Goal: Task Accomplishment & Management: Complete application form

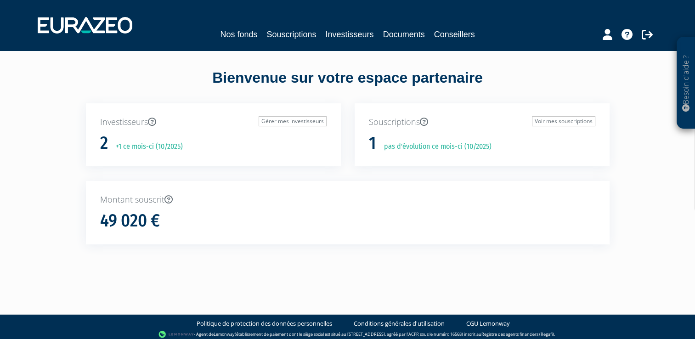
click at [158, 172] on div "Investisseurs Gérer mes investisseurs 2 +1 ce mois-ci (10/2025)" at bounding box center [213, 142] width 269 height 78
click at [300, 35] on link "Souscriptions" at bounding box center [291, 34] width 50 height 13
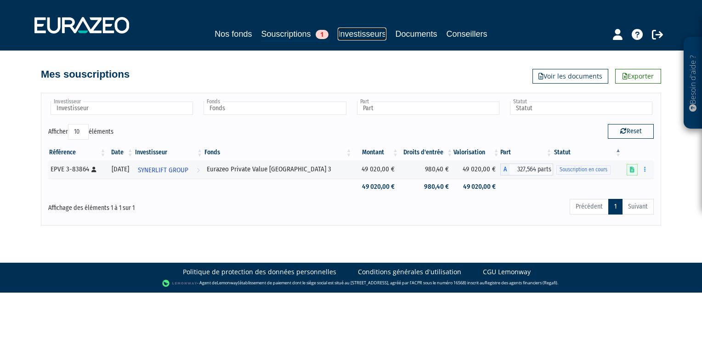
click at [364, 32] on link "Investisseurs" at bounding box center [362, 34] width 48 height 13
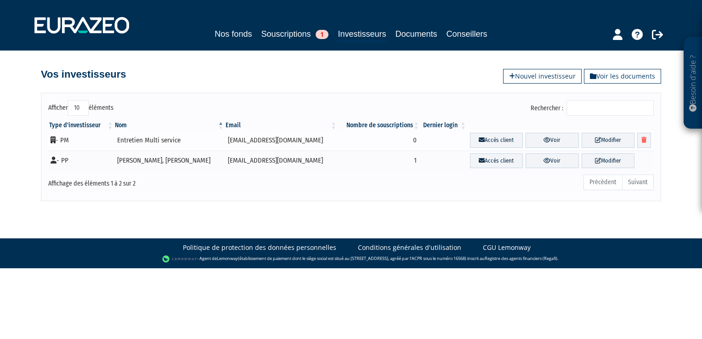
click at [67, 139] on td "- PM" at bounding box center [81, 140] width 66 height 21
click at [479, 142] on icon at bounding box center [482, 140] width 6 height 6
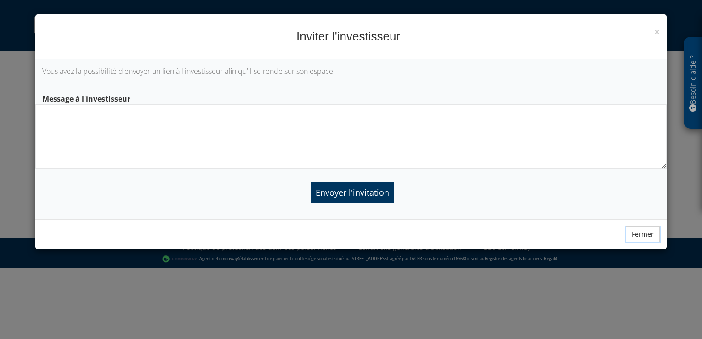
click at [641, 232] on button "Fermer" at bounding box center [643, 234] width 34 height 16
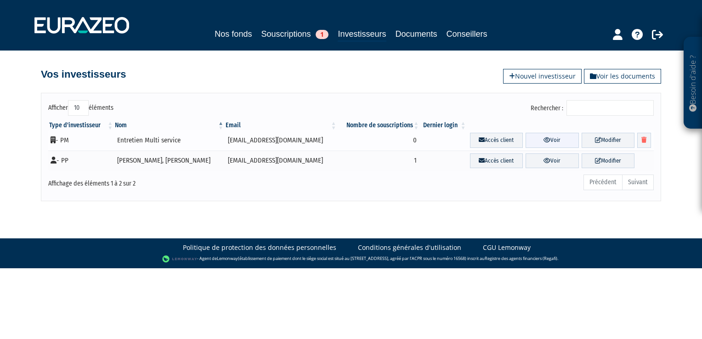
click at [549, 139] on link "Voir" at bounding box center [552, 140] width 53 height 15
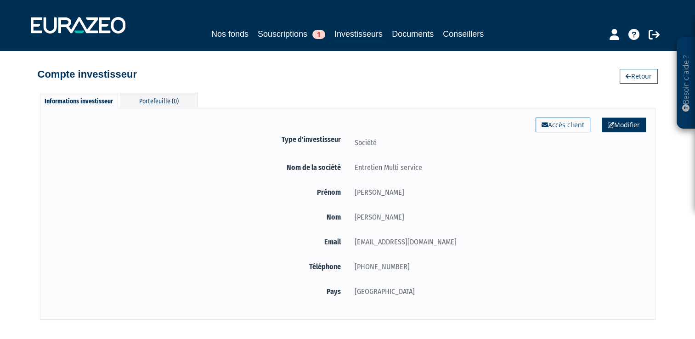
click at [623, 129] on link "Modifier" at bounding box center [624, 125] width 44 height 15
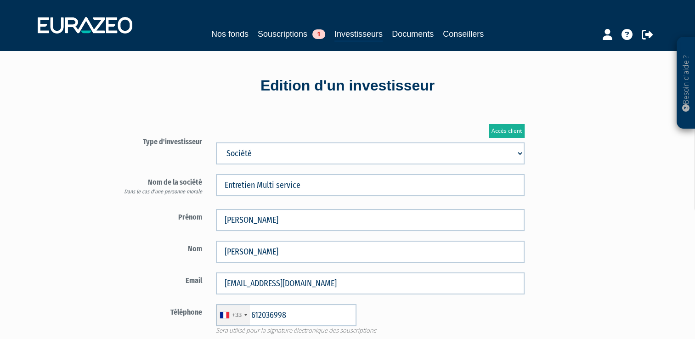
type input "6 12 03 69 98"
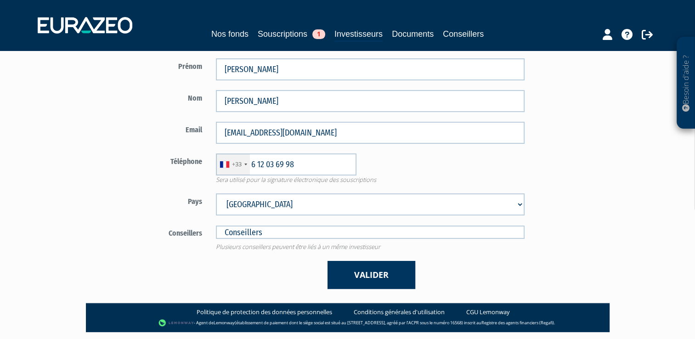
scroll to position [163, 0]
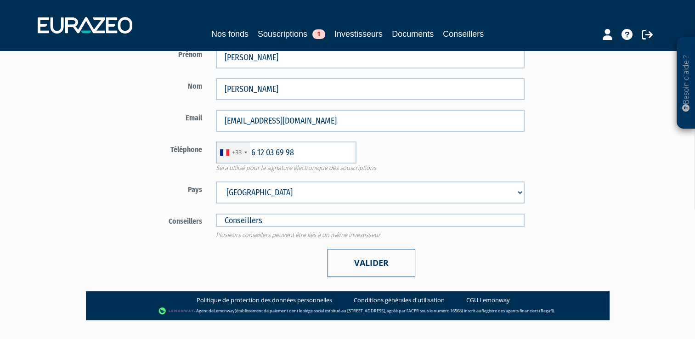
click at [383, 256] on button "Valider" at bounding box center [372, 263] width 88 height 28
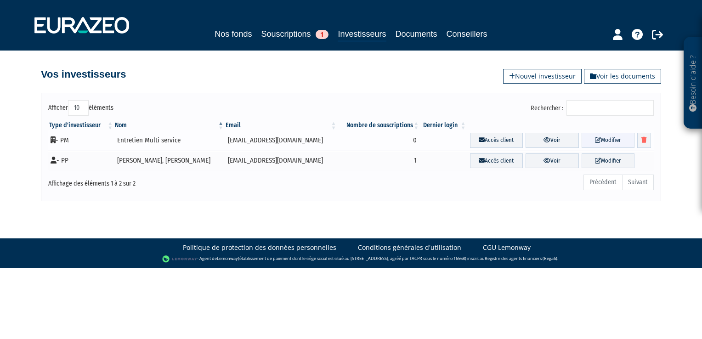
click at [586, 141] on link "Modifier" at bounding box center [608, 140] width 53 height 15
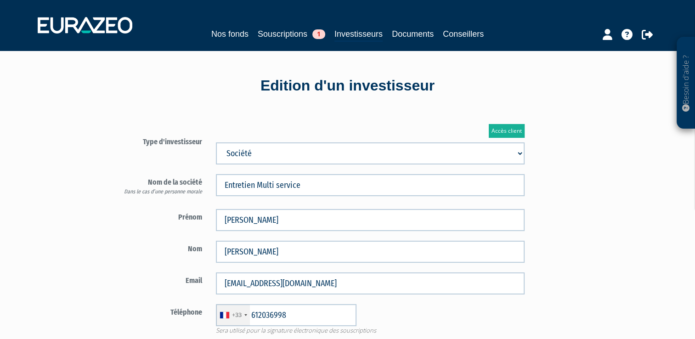
type input "6 12 03 69 98"
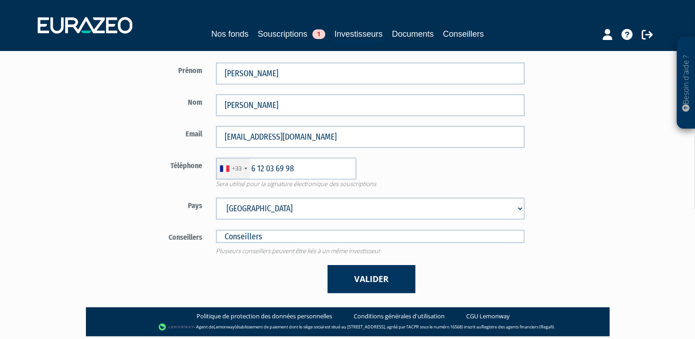
scroll to position [176, 0]
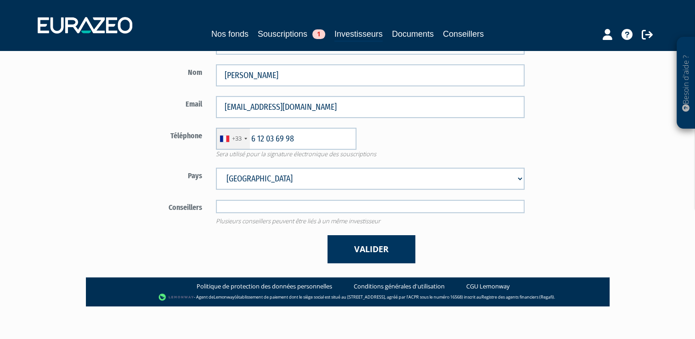
click at [285, 204] on input "text" at bounding box center [370, 206] width 309 height 13
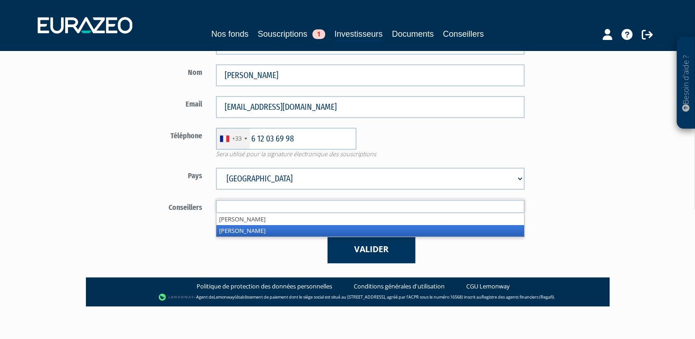
click at [258, 229] on li "Olivier Seguin" at bounding box center [370, 230] width 308 height 11
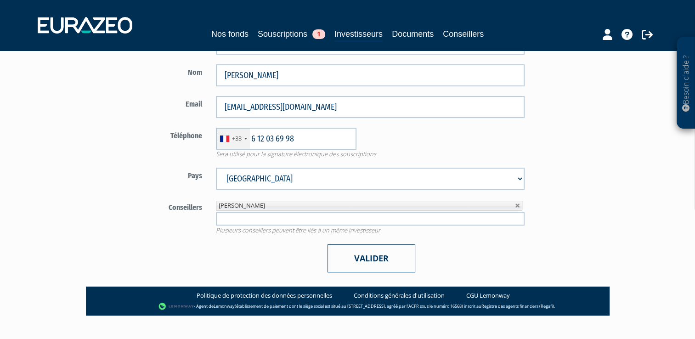
click at [366, 257] on button "Valider" at bounding box center [372, 258] width 88 height 28
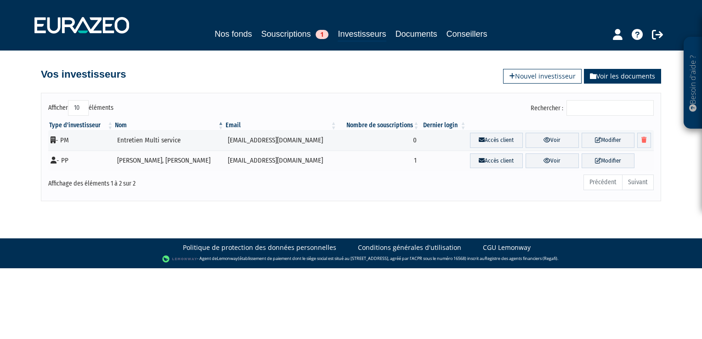
click at [605, 78] on link "Voir les documents" at bounding box center [622, 76] width 77 height 15
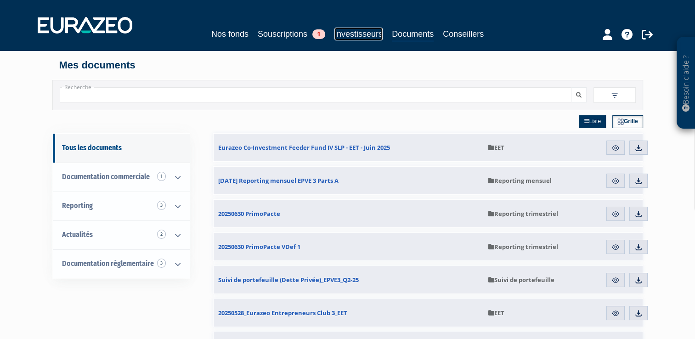
click at [357, 35] on link "Investisseurs" at bounding box center [358, 34] width 48 height 13
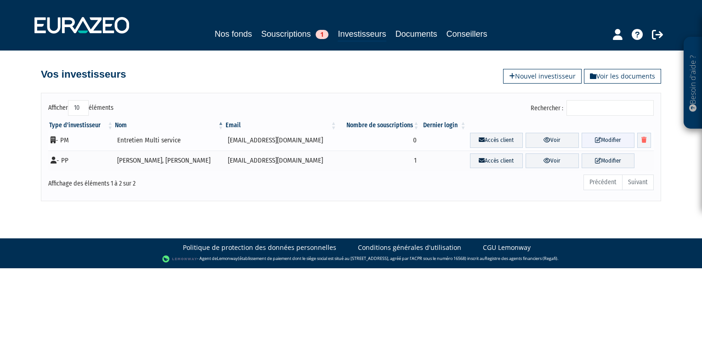
click at [606, 140] on link "Modifier" at bounding box center [608, 140] width 53 height 15
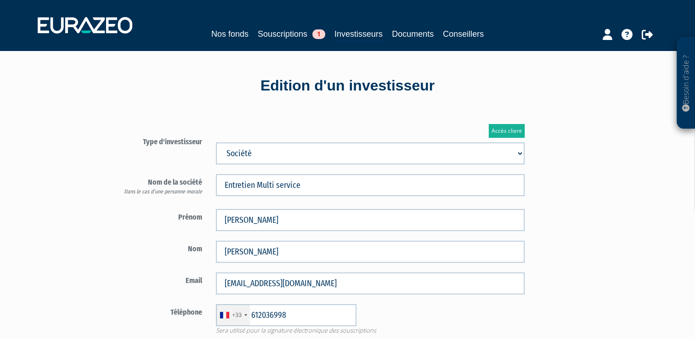
type input "6 12 03 69 98"
click at [511, 130] on link "Accès client" at bounding box center [507, 131] width 36 height 14
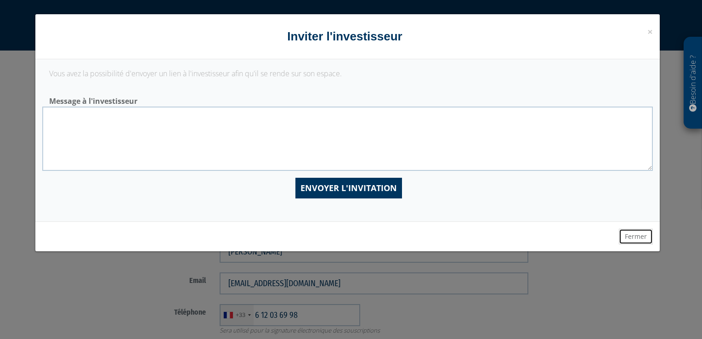
click at [632, 236] on button "Fermer" at bounding box center [636, 237] width 34 height 16
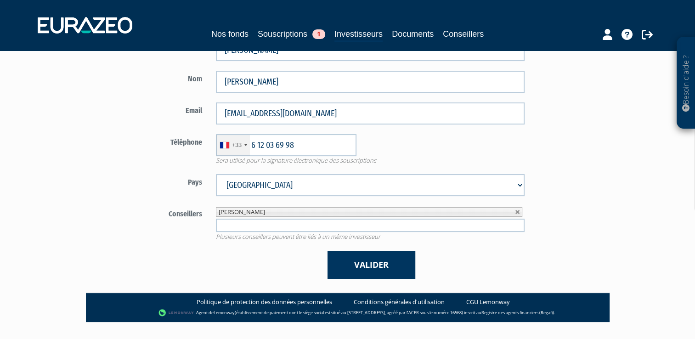
scroll to position [170, 0]
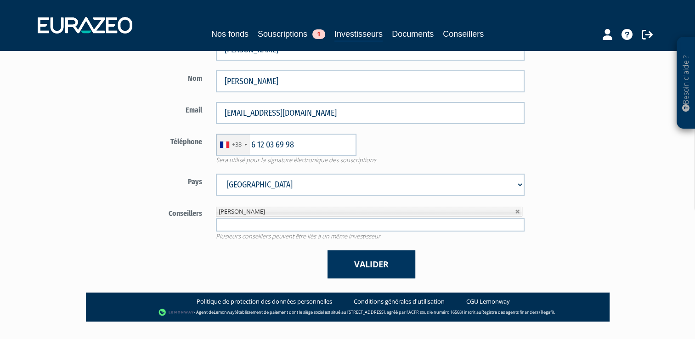
click at [495, 253] on div "Valider" at bounding box center [370, 264] width 323 height 28
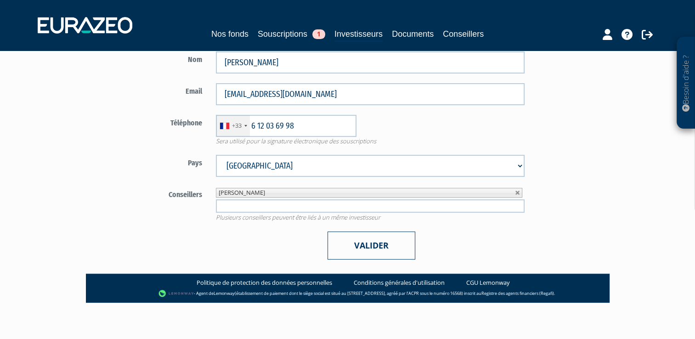
click at [378, 237] on button "Valider" at bounding box center [372, 246] width 88 height 28
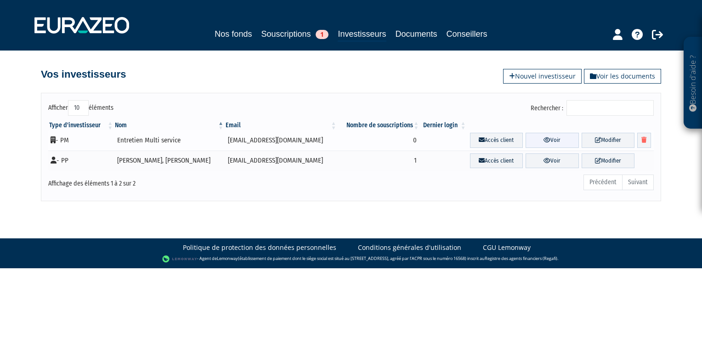
click at [543, 140] on icon at bounding box center [546, 140] width 7 height 6
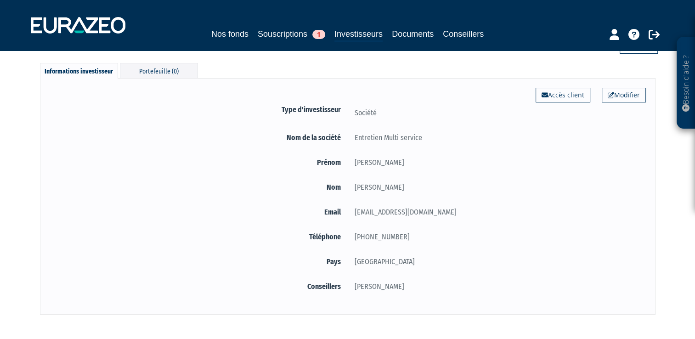
scroll to position [28, 0]
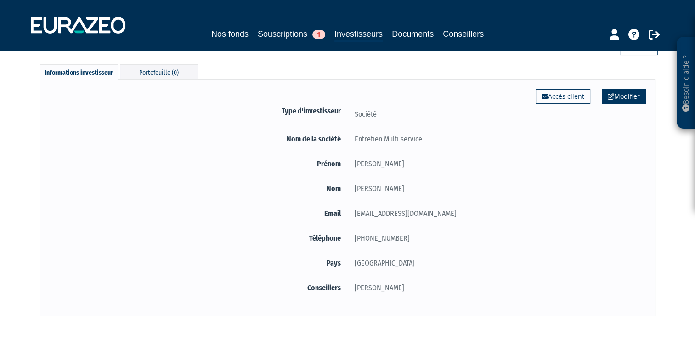
click at [617, 98] on link "Modifier" at bounding box center [624, 96] width 44 height 15
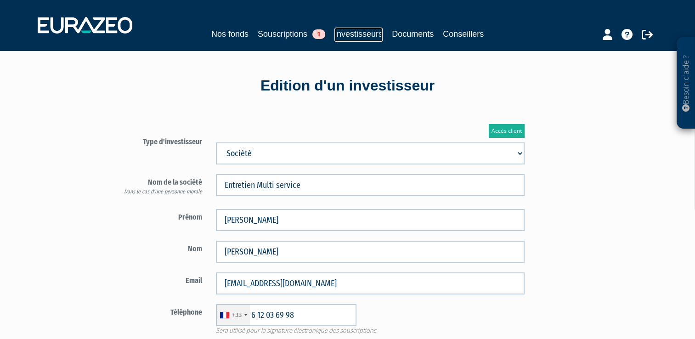
click at [354, 35] on link "Investisseurs" at bounding box center [358, 35] width 48 height 14
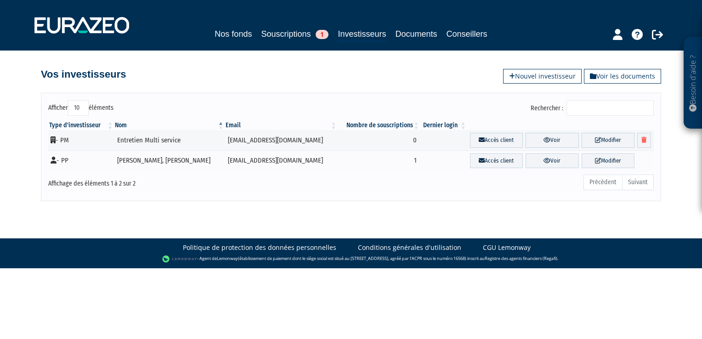
click at [509, 195] on div "Afficher 10 25 50 100 éléments Rechercher : Type d'investisseur Nom Email Nombr…" at bounding box center [351, 147] width 620 height 108
click at [532, 76] on link "Nouvel investisseur" at bounding box center [542, 76] width 79 height 15
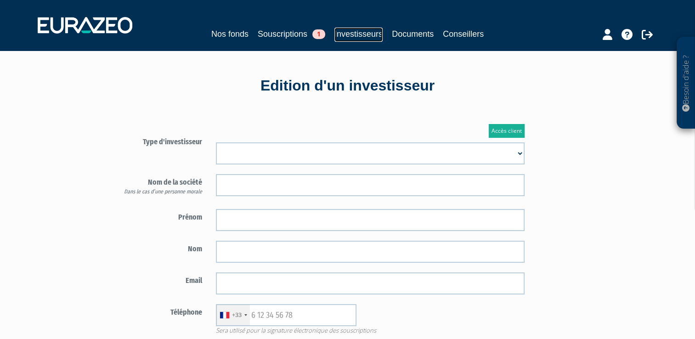
click at [363, 32] on link "Investisseurs" at bounding box center [358, 35] width 48 height 14
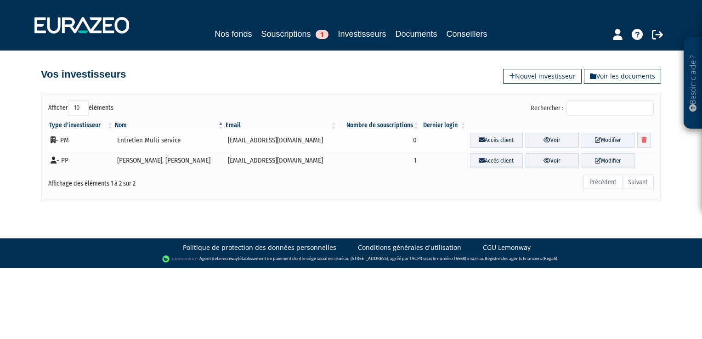
click at [601, 138] on link "Modifier" at bounding box center [608, 140] width 53 height 15
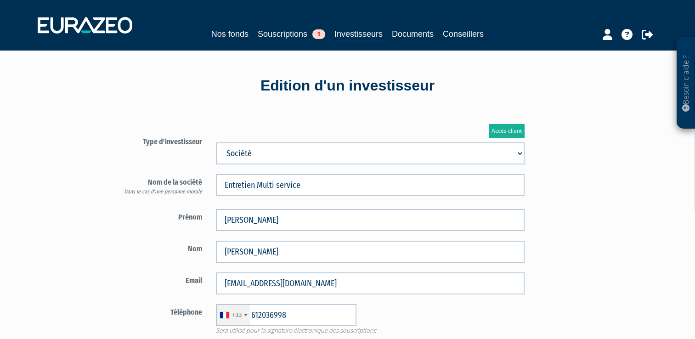
type input "6 12 03 69 98"
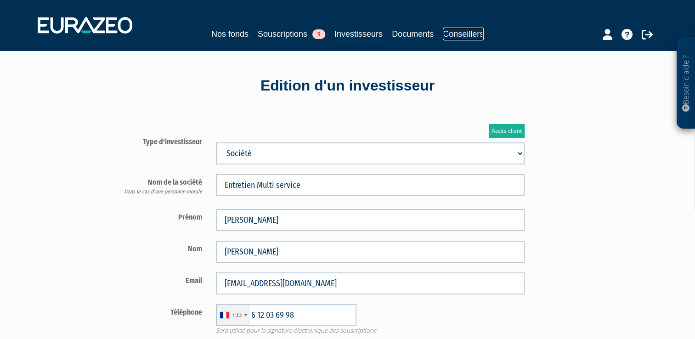
click at [458, 35] on link "Conseillers" at bounding box center [463, 34] width 41 height 13
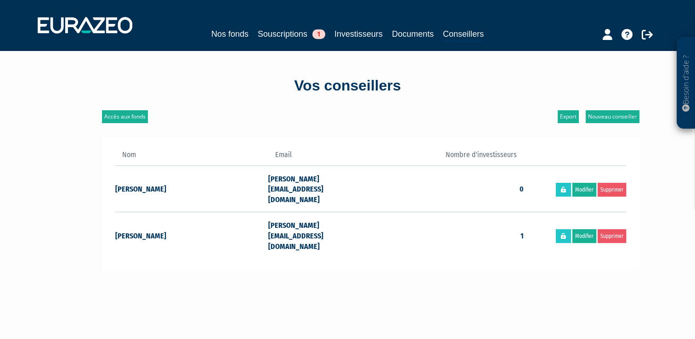
click at [486, 262] on div "Nom Email Nombre d'investisseurs [PERSON_NAME] 0 Modifier" at bounding box center [371, 204] width 538 height 162
click at [578, 229] on link "Modifier" at bounding box center [584, 236] width 24 height 14
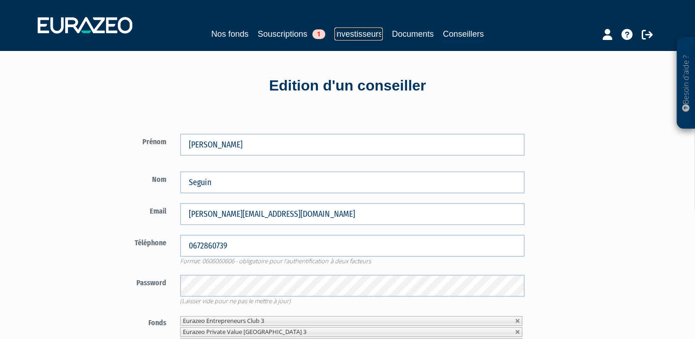
click at [366, 31] on link "Investisseurs" at bounding box center [358, 34] width 48 height 13
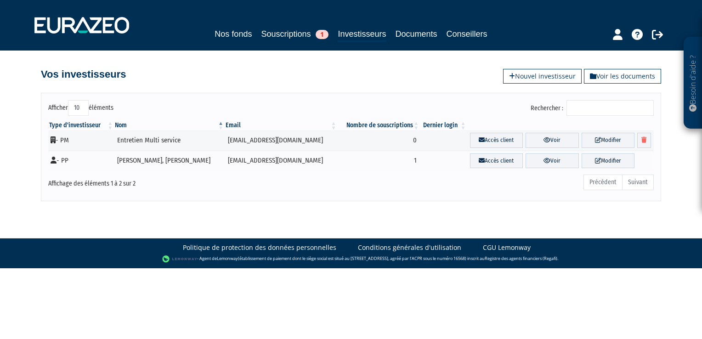
click at [395, 185] on div "Précédent Suivant" at bounding box center [479, 184] width 347 height 20
click at [363, 35] on link "Investisseurs" at bounding box center [362, 35] width 48 height 14
click at [522, 77] on link "Nouvel investisseur" at bounding box center [542, 76] width 79 height 15
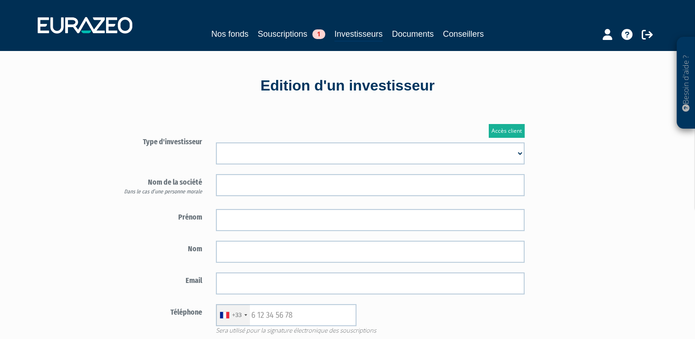
click at [277, 153] on select "Mr Mme Société" at bounding box center [370, 153] width 309 height 22
select select "1"
click at [216, 142] on select "Mr Mme Société" at bounding box center [370, 153] width 309 height 22
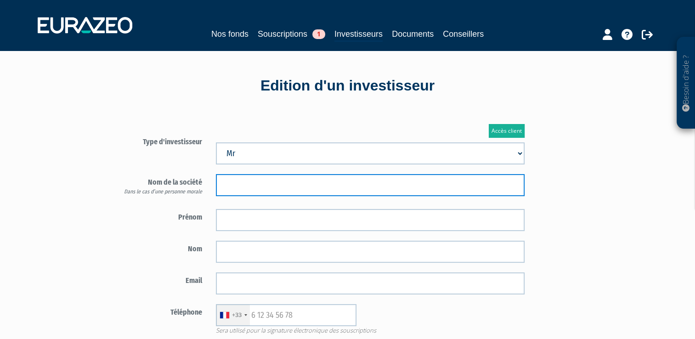
click at [255, 185] on input "text" at bounding box center [370, 185] width 309 height 22
type input "DORIAN G TECH"
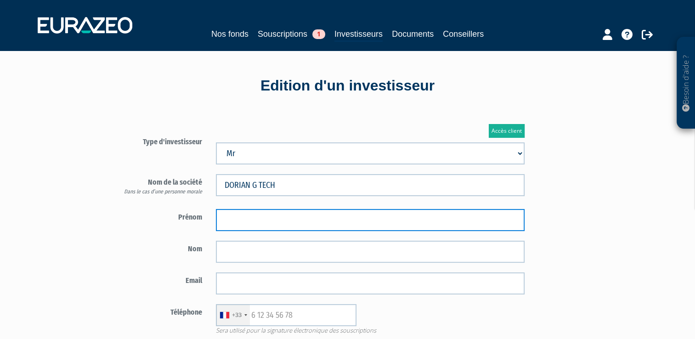
click at [235, 223] on input "text" at bounding box center [370, 220] width 309 height 22
type input "DORIAN"
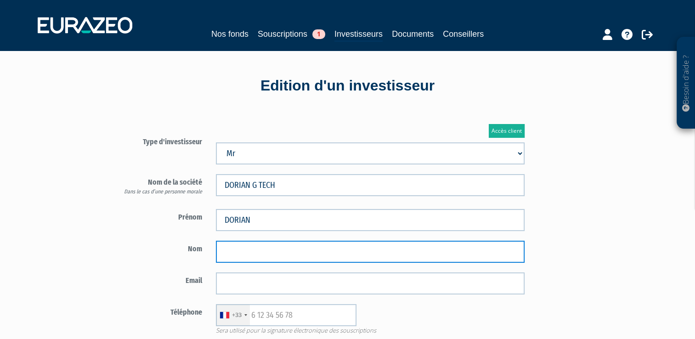
click at [222, 253] on input "text" at bounding box center [370, 252] width 309 height 22
type input "GUILLEMINOT"
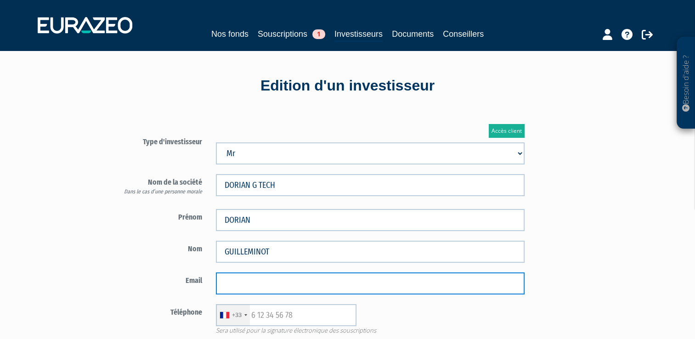
click at [251, 283] on input "email" at bounding box center [370, 283] width 309 height 22
type input "[EMAIL_ADDRESS][DOMAIN_NAME]"
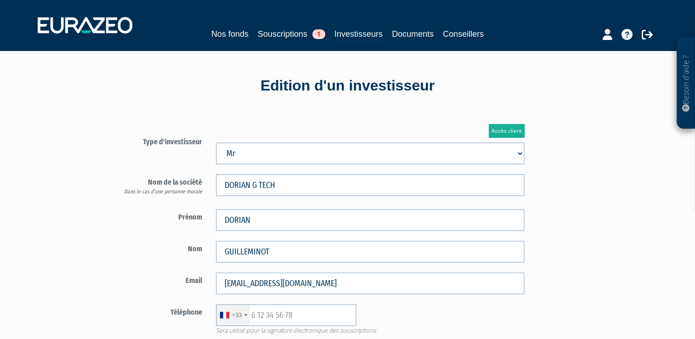
type input "0672226809"
select select "75"
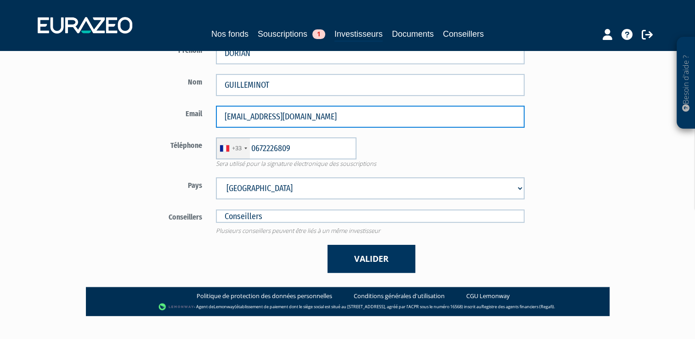
scroll to position [180, 0]
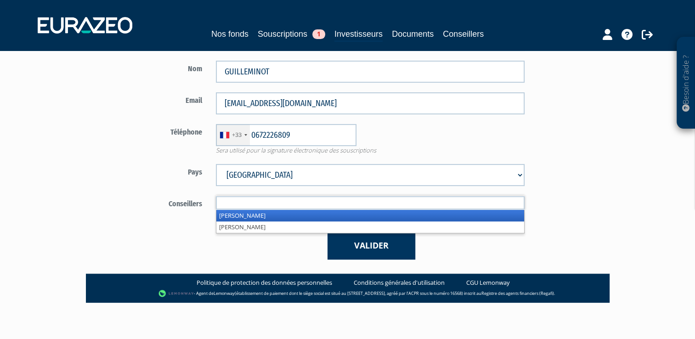
click at [355, 208] on input "text" at bounding box center [370, 202] width 309 height 13
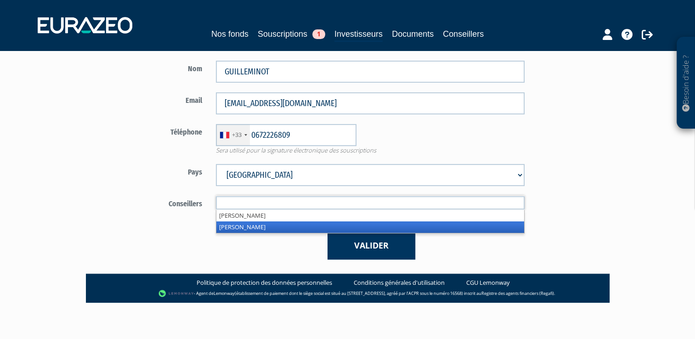
click at [311, 226] on li "Olivier Seguin" at bounding box center [370, 226] width 308 height 11
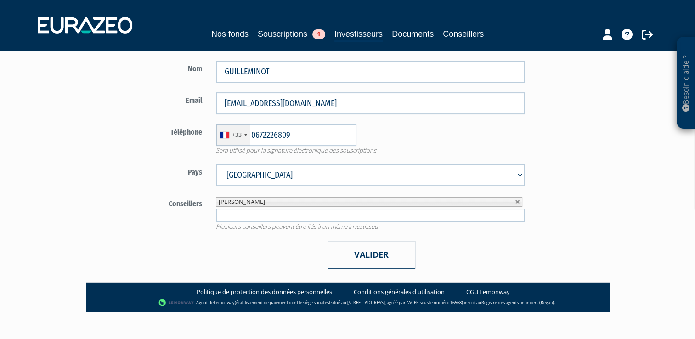
click at [369, 254] on button "Valider" at bounding box center [372, 255] width 88 height 28
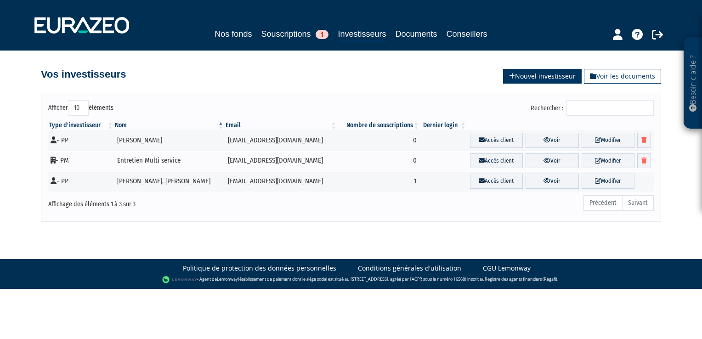
click at [537, 74] on link "Nouvel investisseur" at bounding box center [542, 76] width 79 height 15
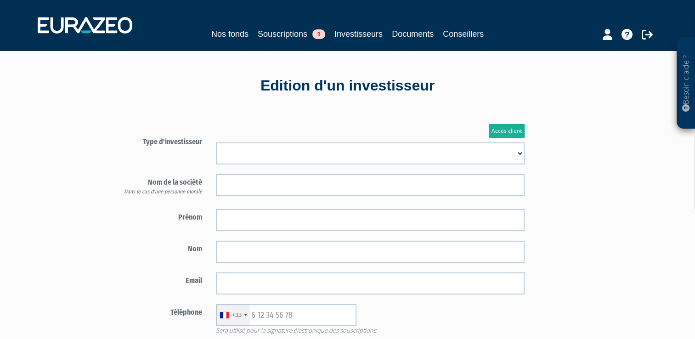
click at [324, 153] on select "Mr [PERSON_NAME] Société" at bounding box center [370, 153] width 309 height 22
select select "1"
click at [216, 142] on select "Mr [PERSON_NAME] Société" at bounding box center [370, 153] width 309 height 22
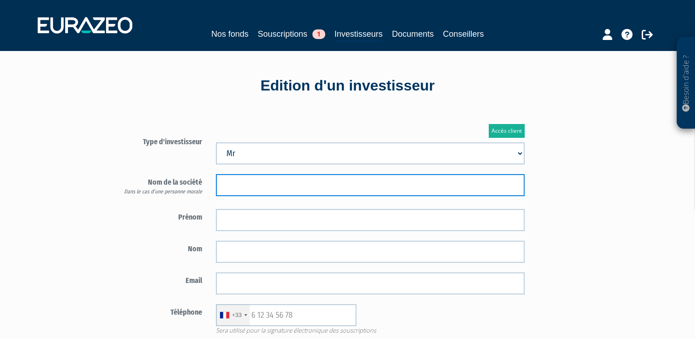
click at [305, 180] on input "text" at bounding box center [370, 185] width 309 height 22
type input "TALARIS CONSEIL"
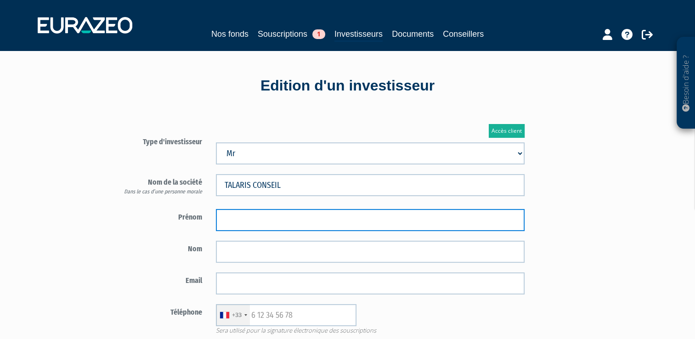
click at [255, 223] on input "text" at bounding box center [370, 220] width 309 height 22
type input "METSU"
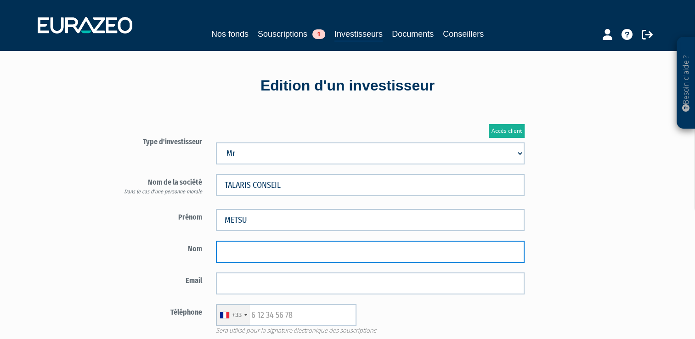
click at [251, 249] on input "text" at bounding box center [370, 252] width 309 height 22
type input "DAVID"
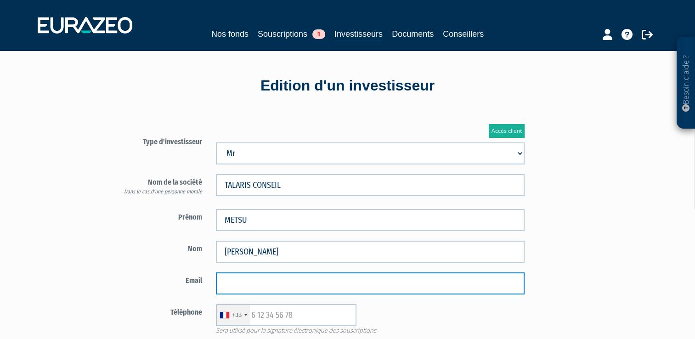
click at [226, 286] on input "email" at bounding box center [370, 283] width 309 height 22
type input "metsu.david@gmail.com"
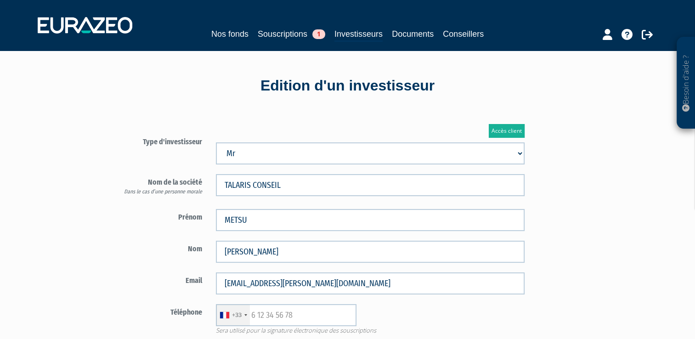
click at [599, 159] on div "Accès client Type d'investisseur Mr Mme Société" at bounding box center [371, 281] width 538 height 343
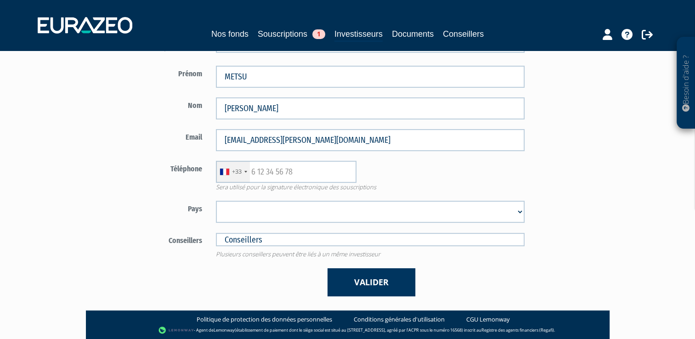
scroll to position [145, 0]
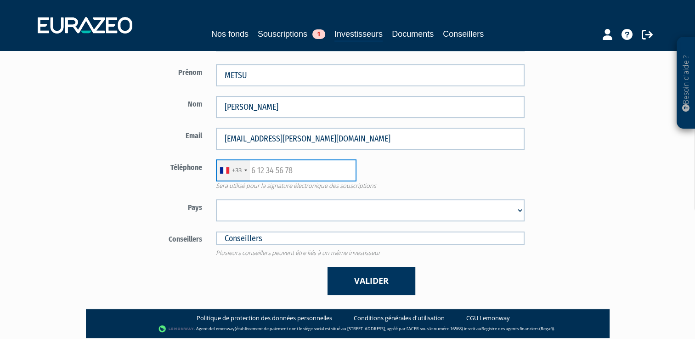
click at [263, 171] on input "text" at bounding box center [286, 170] width 141 height 22
type input "615454783"
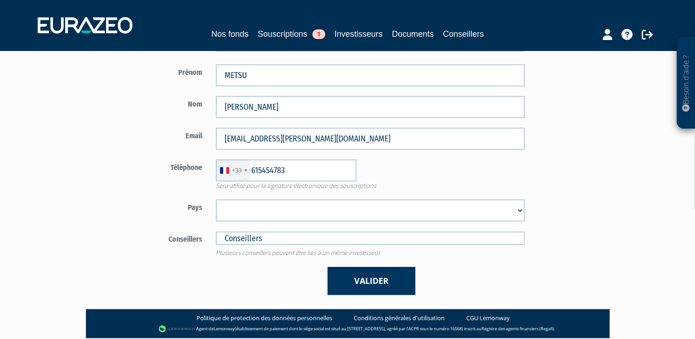
click at [282, 214] on select "Afghanistan Afrique du Sud Albanie Algérie Allemagne Andorre Angola Anguilla An…" at bounding box center [370, 210] width 309 height 22
click at [520, 212] on select "Afghanistan Afrique du Sud Albanie Algérie Allemagne Andorre Angola Anguilla An…" at bounding box center [370, 210] width 309 height 22
select select "75"
click at [216, 199] on select "Afghanistan Afrique du Sud Albanie Algérie Allemagne Andorre Angola Anguilla An…" at bounding box center [370, 210] width 309 height 22
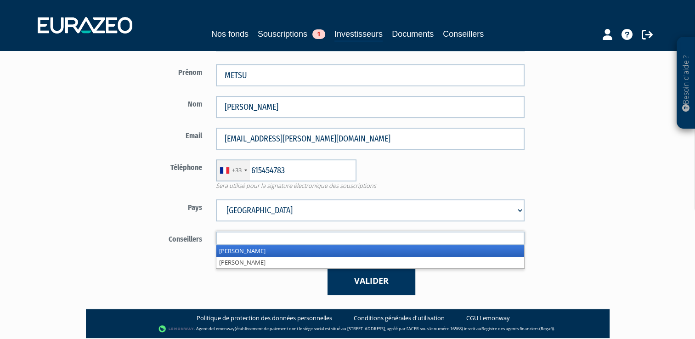
click at [329, 238] on input "text" at bounding box center [370, 238] width 309 height 13
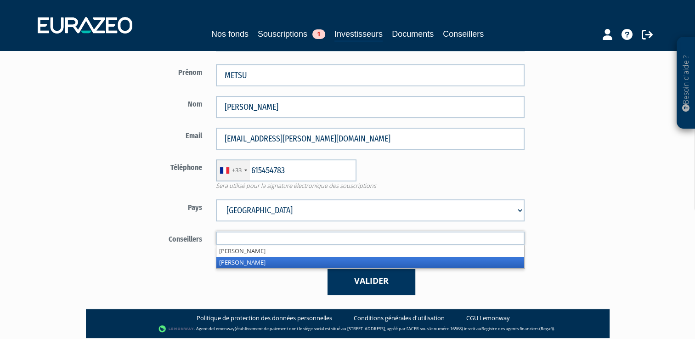
click at [286, 263] on li "Olivier Seguin" at bounding box center [370, 262] width 308 height 11
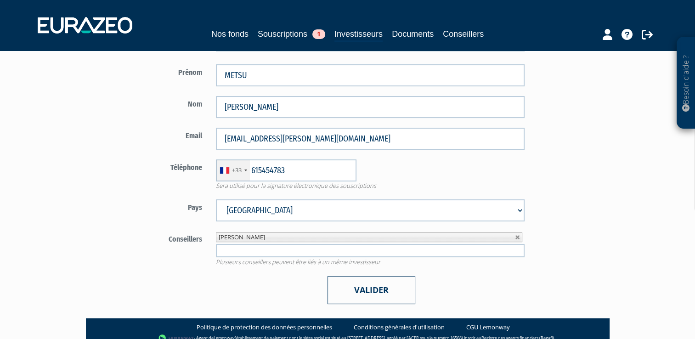
click at [383, 289] on button "Valider" at bounding box center [372, 290] width 88 height 28
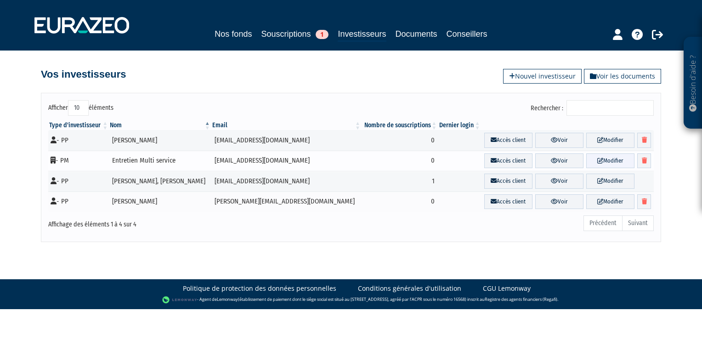
click at [600, 159] on link "Modifier" at bounding box center [610, 160] width 48 height 15
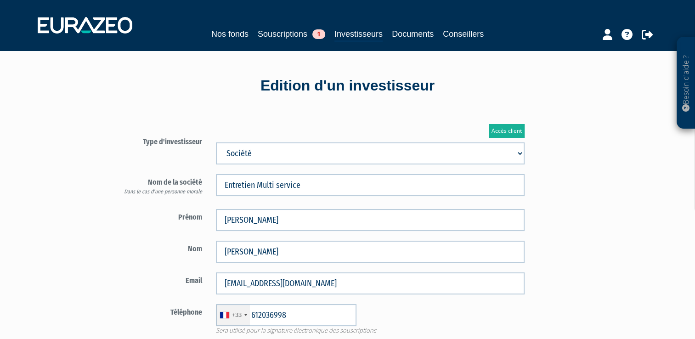
type input "6 12 03 69 98"
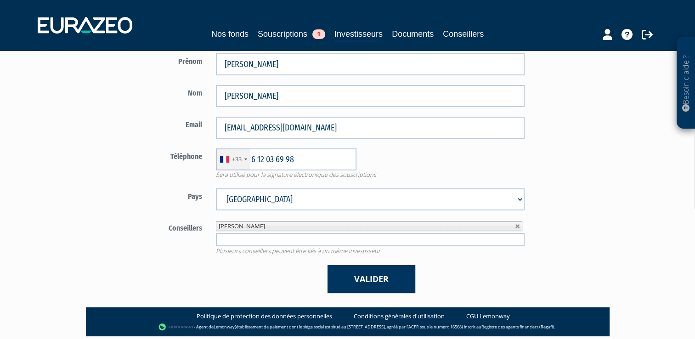
scroll to position [156, 0]
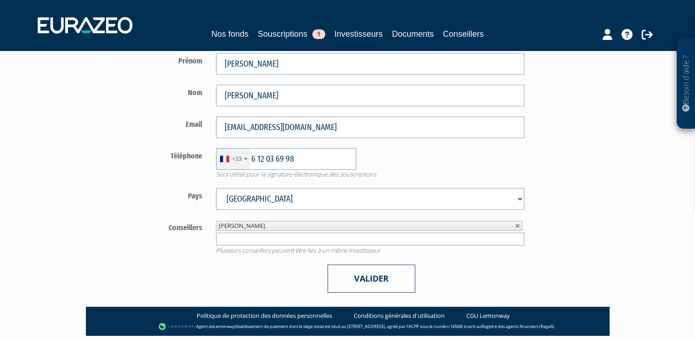
click at [376, 282] on button "Valider" at bounding box center [372, 279] width 88 height 28
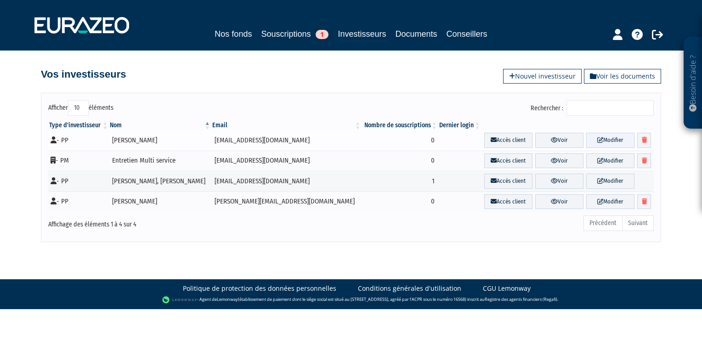
click at [598, 139] on link "Modifier" at bounding box center [610, 140] width 48 height 15
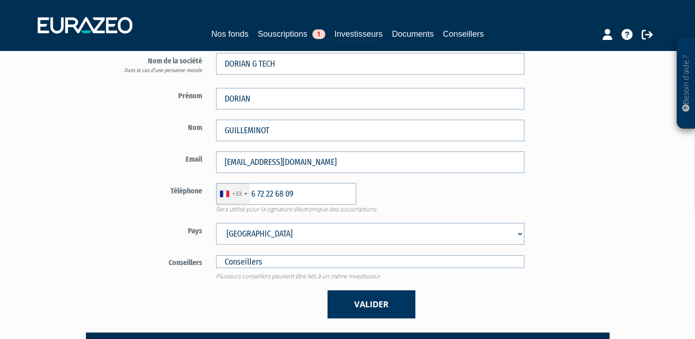
scroll to position [130, 0]
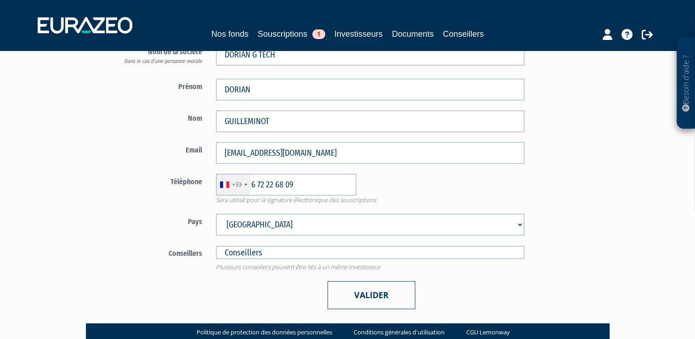
click at [364, 294] on button "Valider" at bounding box center [372, 295] width 88 height 28
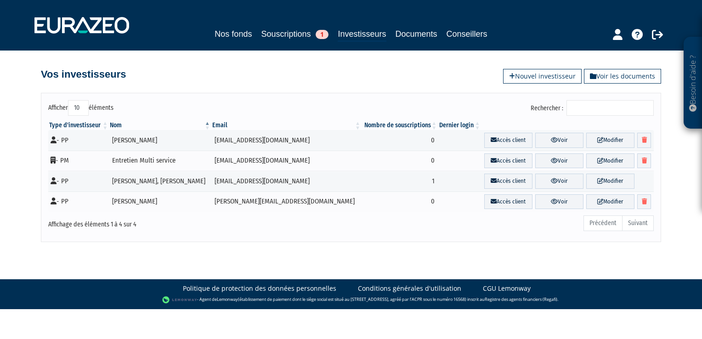
click at [429, 244] on body "Besoin d'aide ? × J'ai besoin d'aide Si vous avez une question à propos du fonc…" at bounding box center [351, 154] width 702 height 309
click at [123, 141] on td "DORIAN GUILLEMINOT" at bounding box center [160, 140] width 102 height 21
click at [55, 142] on icon at bounding box center [54, 139] width 6 height 7
click at [601, 141] on link "Modifier" at bounding box center [610, 140] width 48 height 15
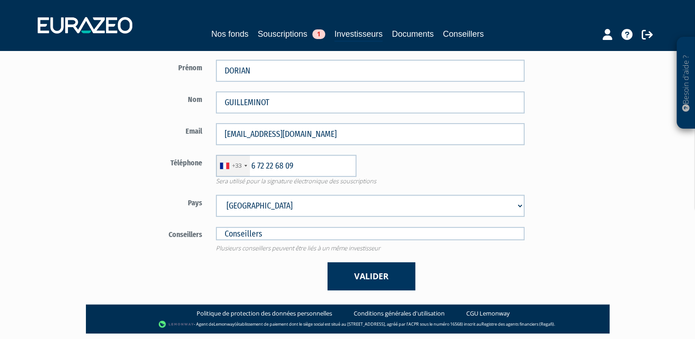
scroll to position [142, 0]
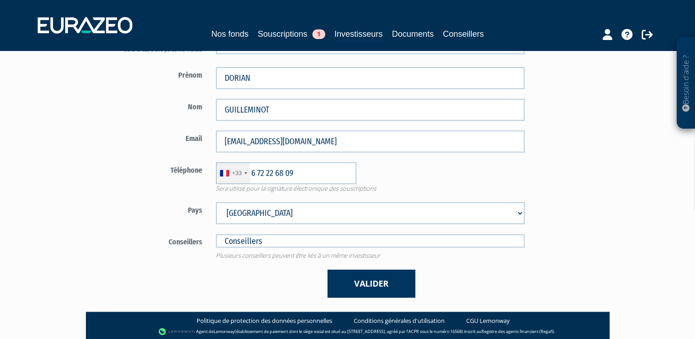
click at [607, 225] on div "Accès client Type d'investisseur Mr Mme Société" at bounding box center [371, 139] width 538 height 343
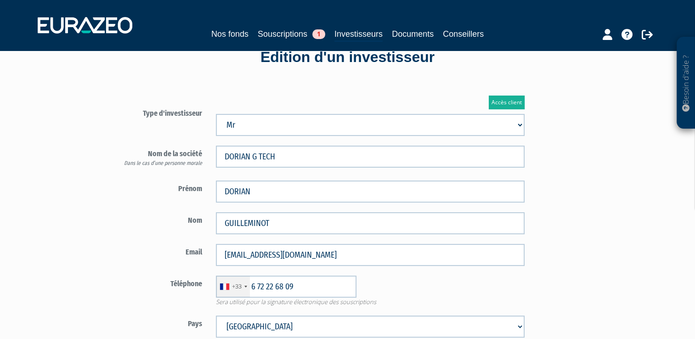
scroll to position [0, 0]
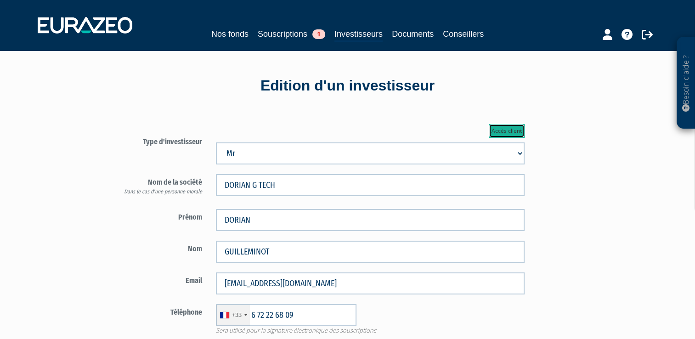
click at [510, 130] on link "Accès client" at bounding box center [507, 131] width 36 height 14
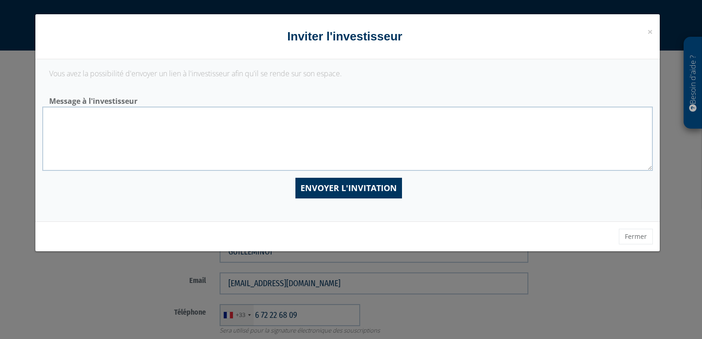
click at [363, 71] on p "Vous avez la possibilité d'envoyer un lien à l'investisseur afin qu'il se rende…" at bounding box center [347, 73] width 597 height 11
click at [365, 71] on p "Vous avez la possibilité d'envoyer un lien à l'investisseur afin qu'il se rende…" at bounding box center [347, 73] width 597 height 11
click at [639, 237] on button "Fermer" at bounding box center [636, 237] width 34 height 16
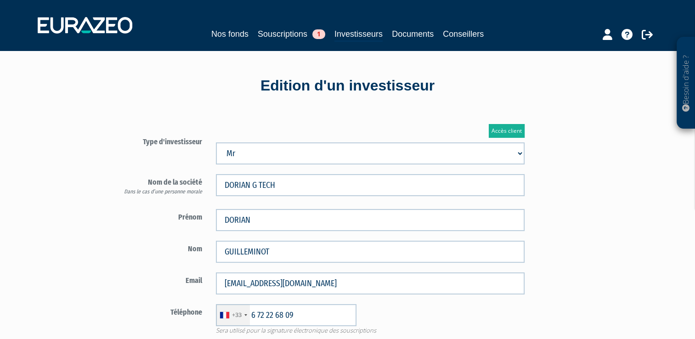
click at [406, 64] on div "Edition d'un investisseur Accès client Type d'investisseur Mr Mme Société DORIA…" at bounding box center [348, 267] width 538 height 432
click at [277, 34] on link "Souscriptions 1" at bounding box center [292, 34] width 68 height 13
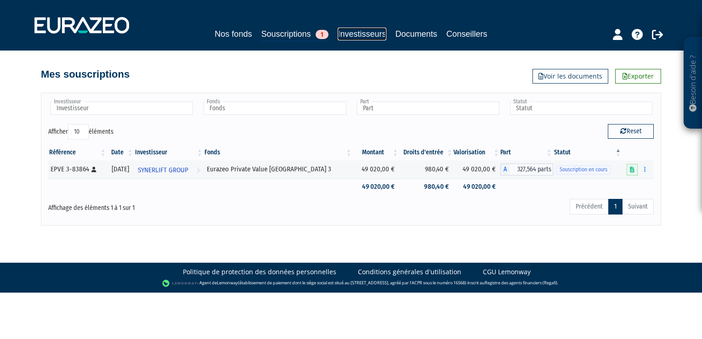
click at [360, 34] on link "Investisseurs" at bounding box center [362, 34] width 48 height 13
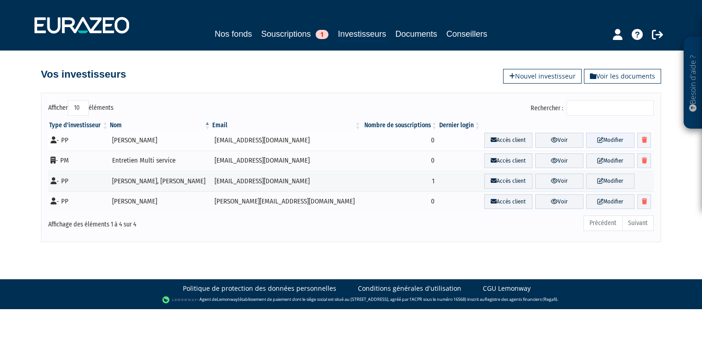
click at [597, 141] on icon at bounding box center [600, 140] width 6 height 6
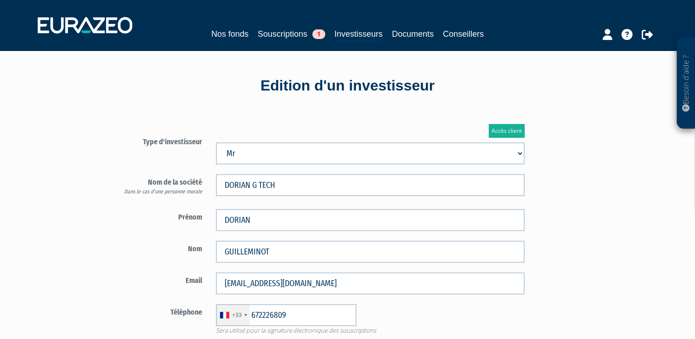
type input "6 72 22 68 09"
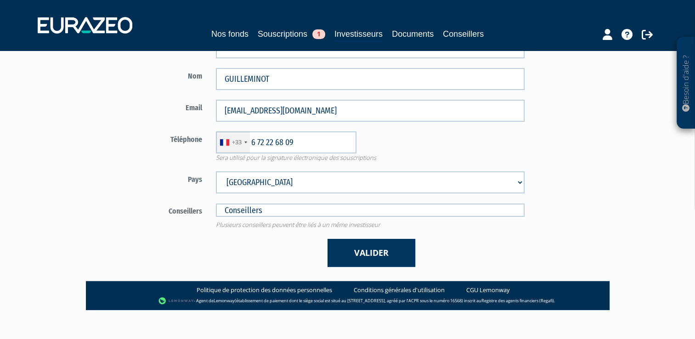
scroll to position [180, 0]
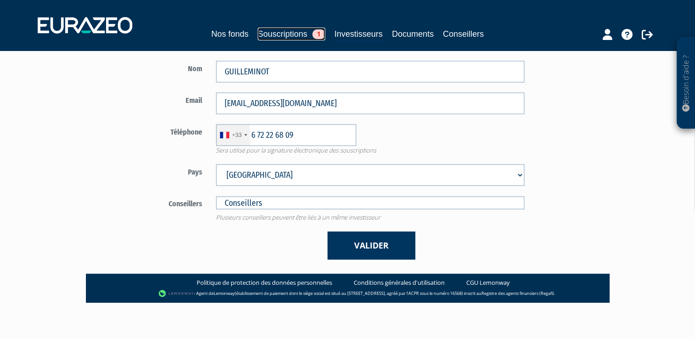
click at [294, 34] on link "Souscriptions 1" at bounding box center [292, 34] width 68 height 13
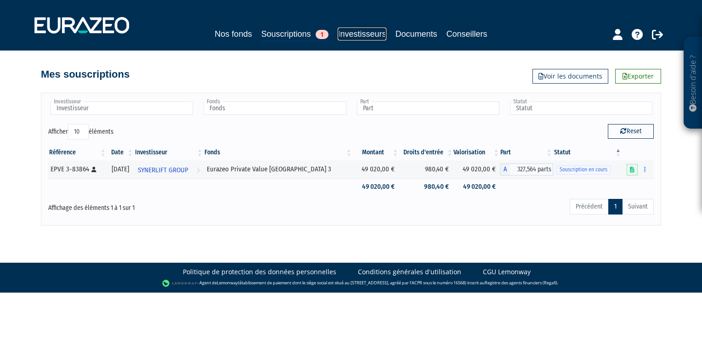
click at [371, 32] on link "Investisseurs" at bounding box center [362, 34] width 48 height 13
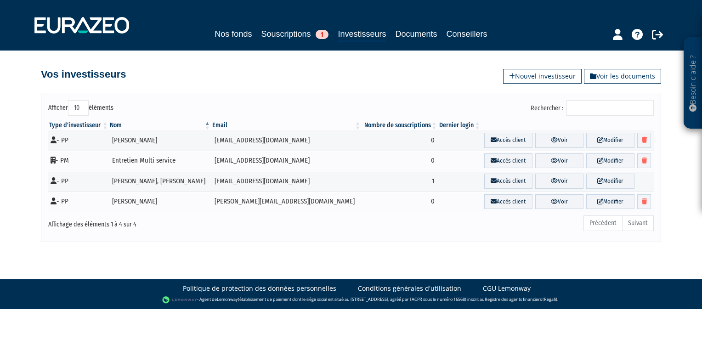
click at [371, 251] on body "Besoin d'aide ? × J'ai besoin d'aide Si vous avez une question à propos du fonc…" at bounding box center [351, 154] width 702 height 309
click at [380, 252] on body "Besoin d'aide ? × J'ai besoin d'aide Si vous avez une question à propos du fonc…" at bounding box center [351, 154] width 702 height 309
click at [391, 156] on td "0" at bounding box center [400, 161] width 76 height 21
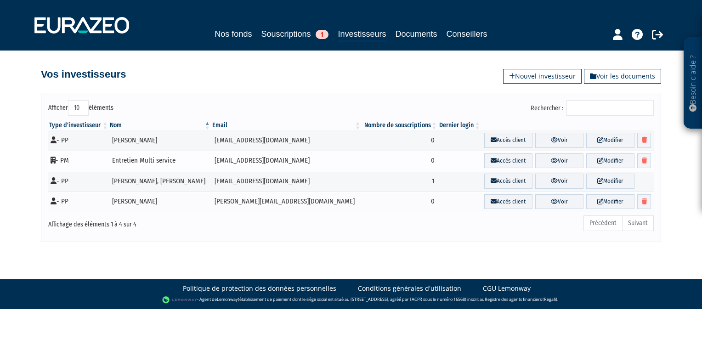
drag, startPoint x: 391, startPoint y: 156, endPoint x: 368, endPoint y: 159, distance: 23.2
click at [368, 159] on td "0" at bounding box center [400, 161] width 76 height 21
click at [126, 192] on tr "- PP METSU DAVID metsu.david@gmail.com 0 Accès client Voir Modifier" at bounding box center [351, 202] width 606 height 21
click at [109, 154] on td "- PM" at bounding box center [78, 161] width 61 height 21
click at [232, 31] on link "Nos fonds" at bounding box center [233, 34] width 37 height 13
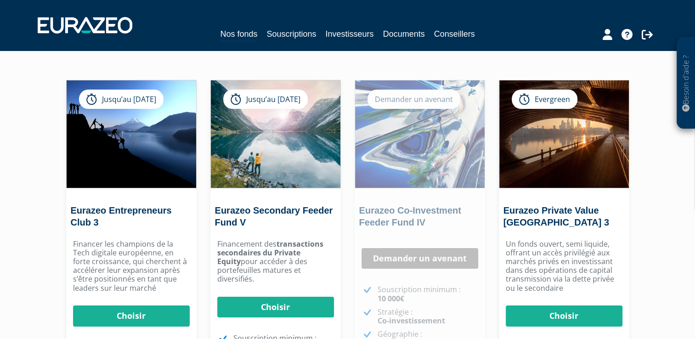
scroll to position [30, 0]
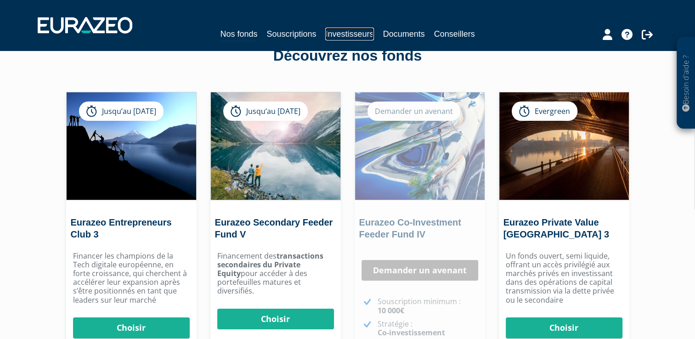
click at [354, 36] on link "Investisseurs" at bounding box center [349, 34] width 48 height 13
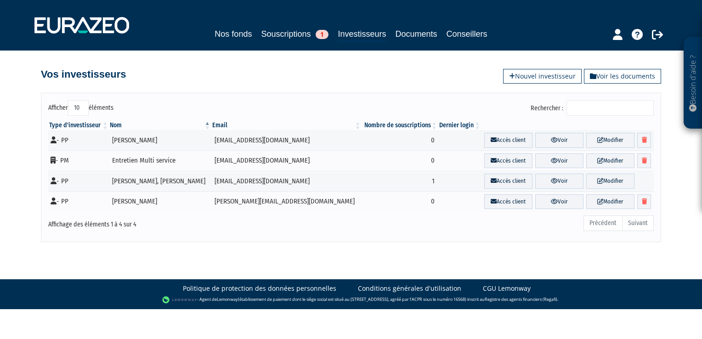
click at [369, 96] on div "Afficher 10 25 50 100 éléments Rechercher : Type d'investisseur Nom Email Nombr…" at bounding box center [351, 167] width 620 height 149
click at [87, 126] on th "Type d'investisseur" at bounding box center [78, 125] width 61 height 9
click at [81, 124] on th "Type d'investisseur" at bounding box center [78, 125] width 61 height 9
click at [82, 123] on th "Type d'investisseur" at bounding box center [78, 125] width 61 height 9
click at [235, 249] on body "Besoin d'aide ? × J'ai besoin d'aide Si vous avez une question à propos du fonc…" at bounding box center [351, 154] width 702 height 309
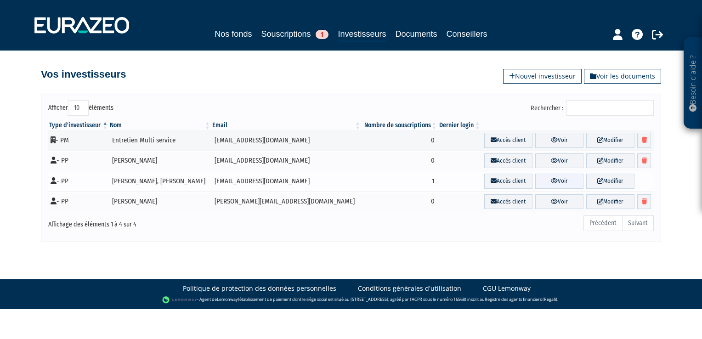
click at [551, 182] on icon at bounding box center [554, 181] width 7 height 6
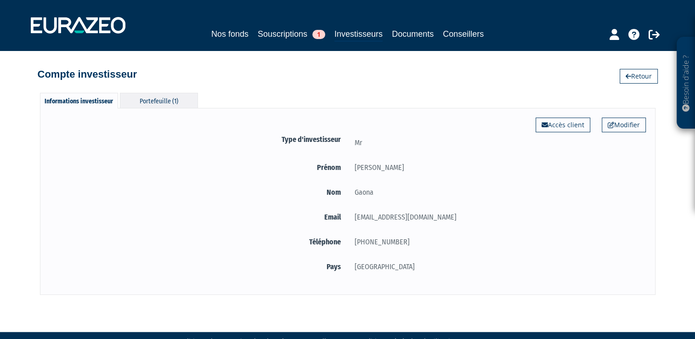
click at [161, 96] on div "Portefeuille (1)" at bounding box center [159, 100] width 78 height 15
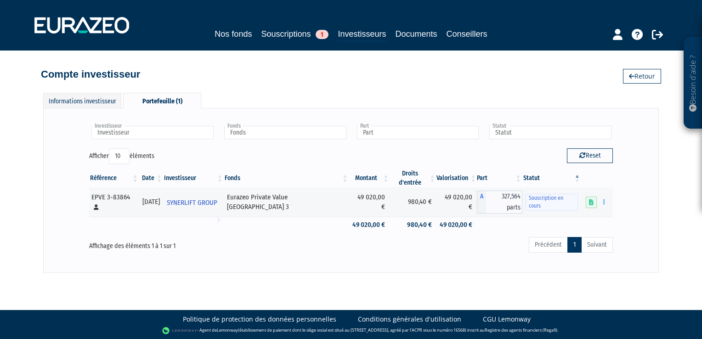
click at [328, 145] on div "Investisseur SYNERLIFT GROUP Investisseur Fonds Eurazeo Private Value Europe 3 …" at bounding box center [351, 137] width 538 height 24
click at [296, 60] on div "Compte investisseur Retour" at bounding box center [351, 70] width 620 height 20
click at [328, 70] on div "Compte investisseur Retour" at bounding box center [351, 70] width 620 height 20
click at [332, 74] on div "Compte investisseur Retour" at bounding box center [351, 70] width 620 height 20
click at [357, 37] on link "Investisseurs" at bounding box center [362, 35] width 48 height 14
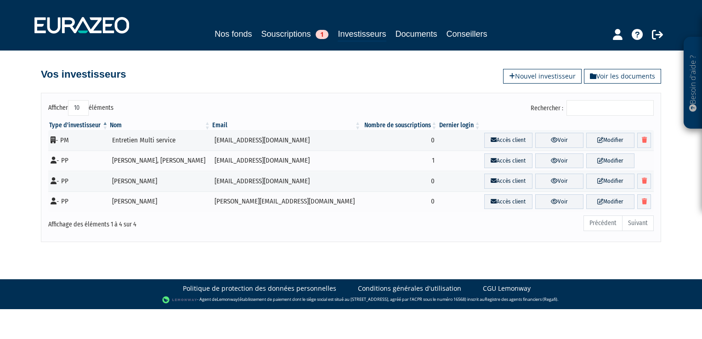
click at [348, 250] on body "Besoin d'aide ? × J'ai besoin d'aide Si vous avez une question à propos du fonc…" at bounding box center [351, 154] width 702 height 309
click at [410, 32] on link "Documents" at bounding box center [417, 34] width 42 height 13
